Goal: Task Accomplishment & Management: Manage account settings

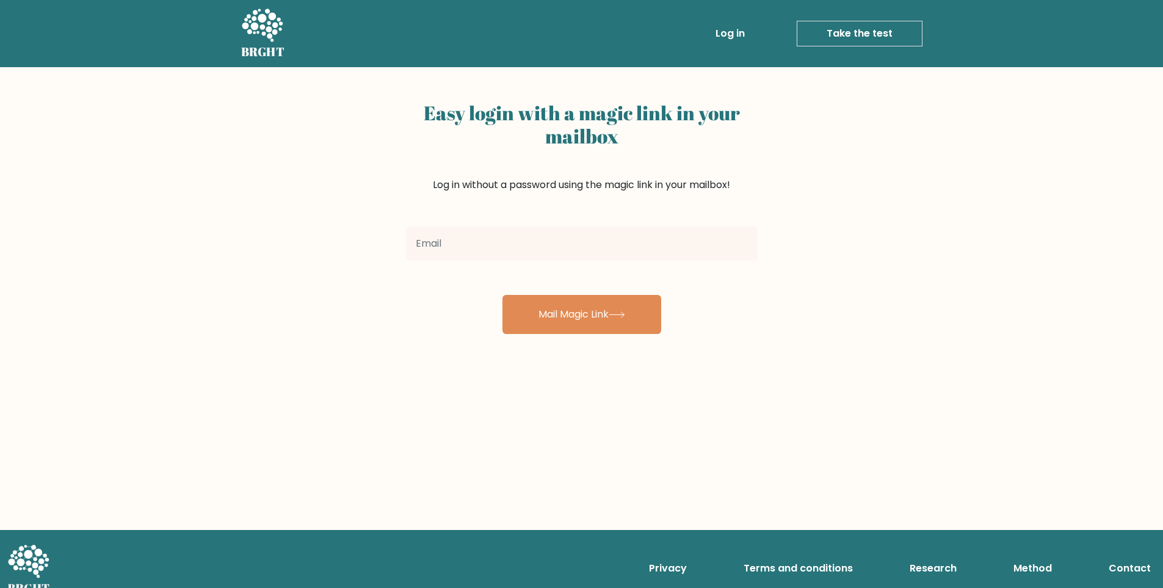
click at [541, 245] on input "email" at bounding box center [582, 243] width 352 height 34
drag, startPoint x: 469, startPoint y: 239, endPoint x: 455, endPoint y: 244, distance: 14.3
click at [455, 244] on input "[EMAIL_ADDRESS][DOMAIN_NAME]" at bounding box center [582, 243] width 352 height 34
click at [452, 245] on input "[EMAIL_ADDRESS][DOMAIN_NAME]" at bounding box center [582, 243] width 352 height 34
drag, startPoint x: 453, startPoint y: 243, endPoint x: 411, endPoint y: 251, distance: 42.4
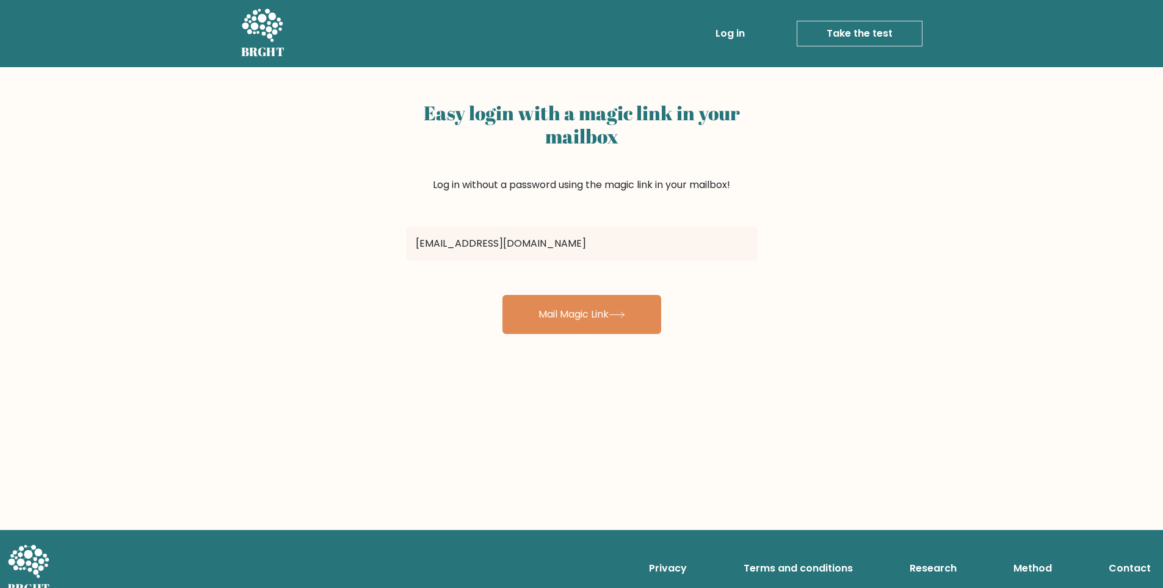
click at [411, 251] on input "[EMAIL_ADDRESS][DOMAIN_NAME]" at bounding box center [582, 243] width 352 height 34
type input "[EMAIL_ADDRESS][DOMAIN_NAME]"
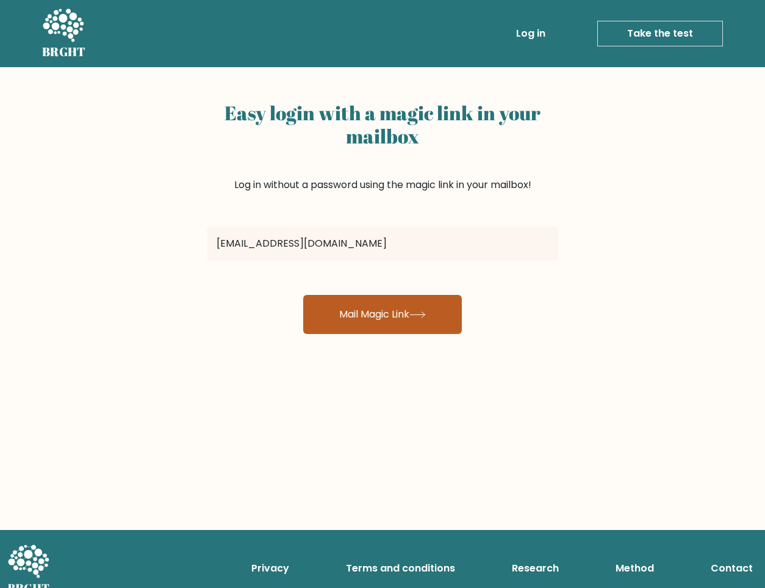
click at [385, 309] on button "Mail Magic Link" at bounding box center [382, 314] width 159 height 39
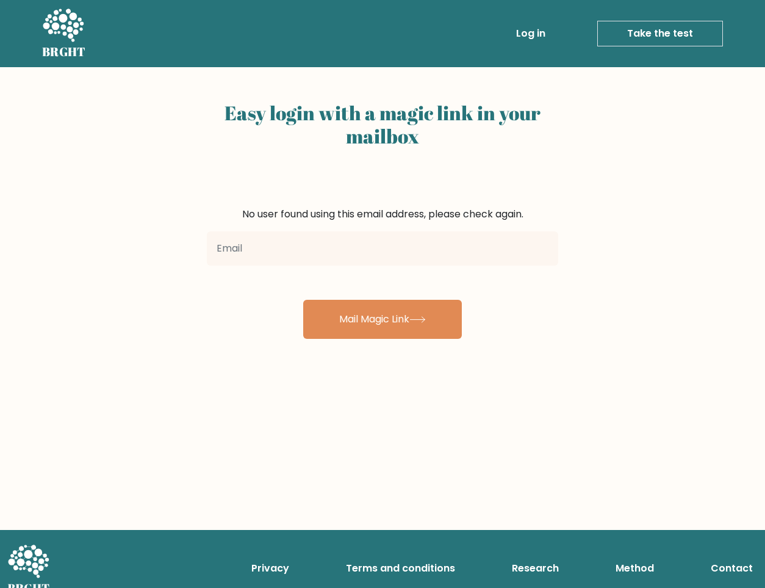
click at [350, 243] on input "email" at bounding box center [383, 248] width 352 height 34
drag, startPoint x: 259, startPoint y: 250, endPoint x: 222, endPoint y: 253, distance: 37.4
click at [222, 253] on input "[EMAIL_ADDRESS][DOMAIN_NAME]" at bounding box center [383, 248] width 352 height 34
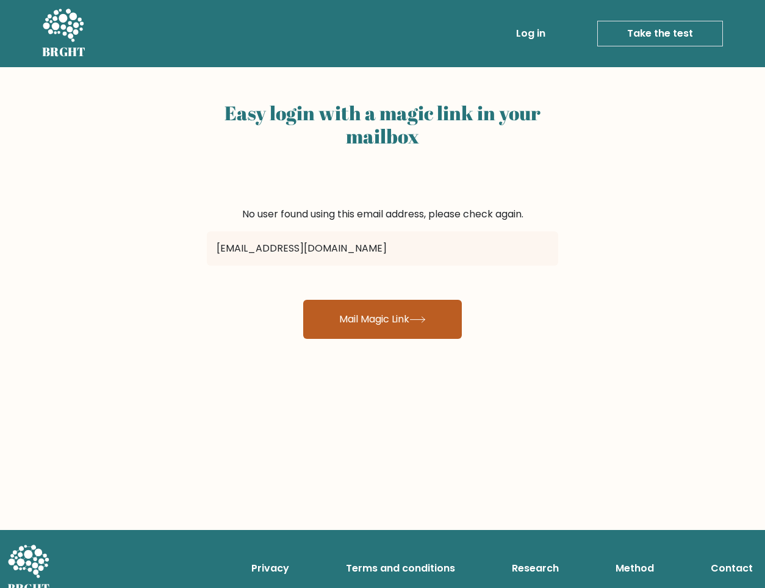
type input "wdfsdfn@gmail.com"
click at [390, 317] on button "Mail Magic Link" at bounding box center [382, 319] width 159 height 39
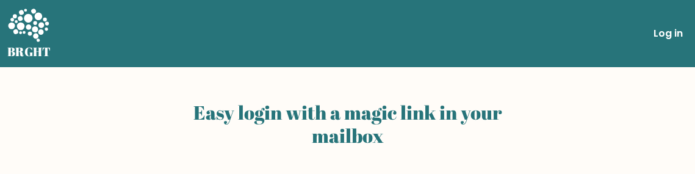
scroll to position [161, 0]
